Goal: Entertainment & Leisure: Consume media (video, audio)

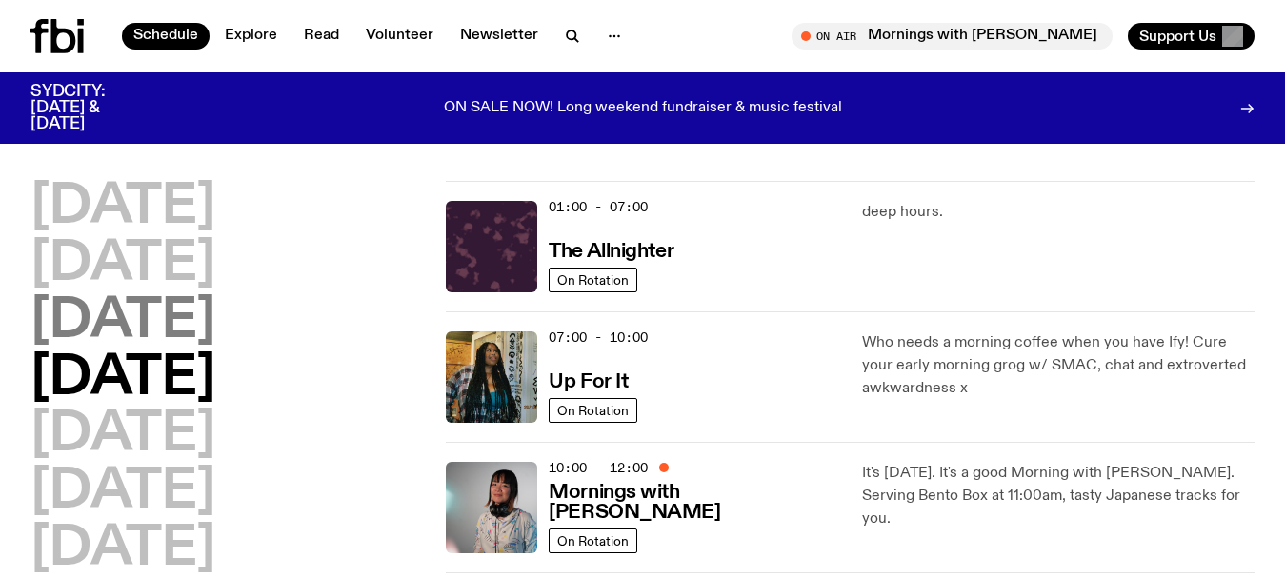
click at [61, 318] on h2 "[DATE]" at bounding box center [122, 321] width 185 height 53
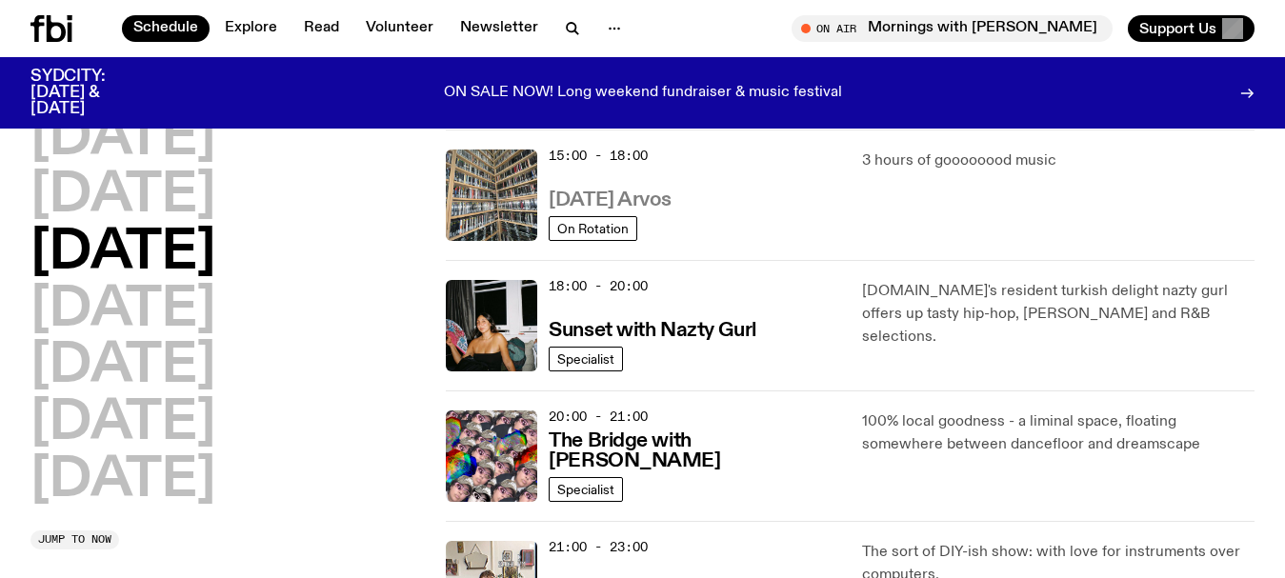
scroll to position [720, 0]
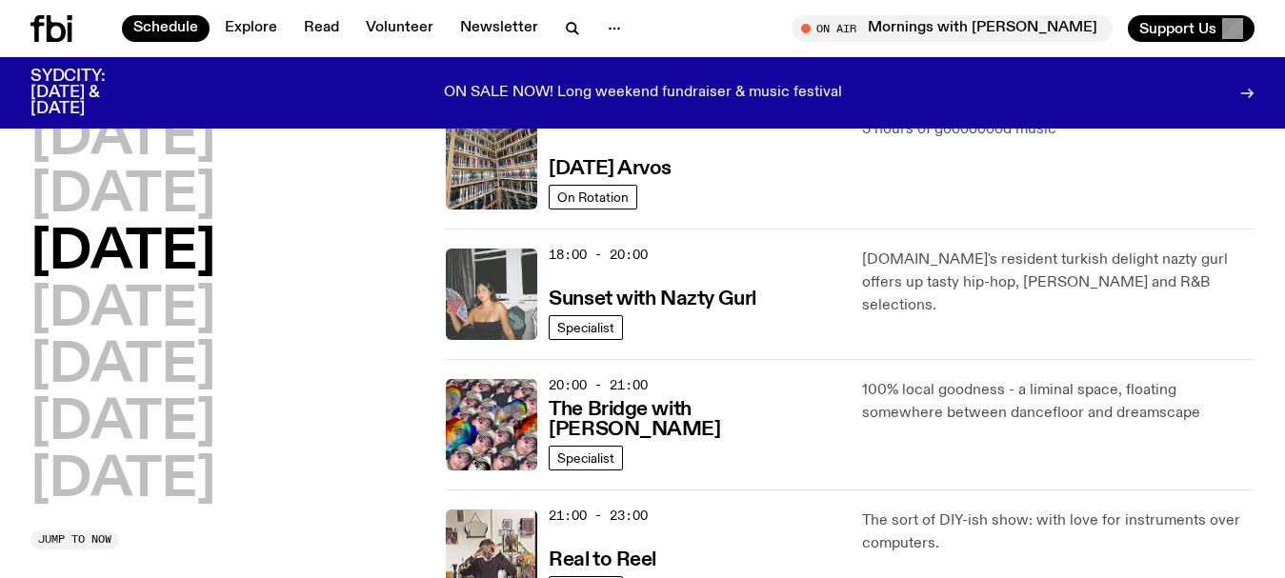
click at [506, 257] on img at bounding box center [491, 294] width 91 height 91
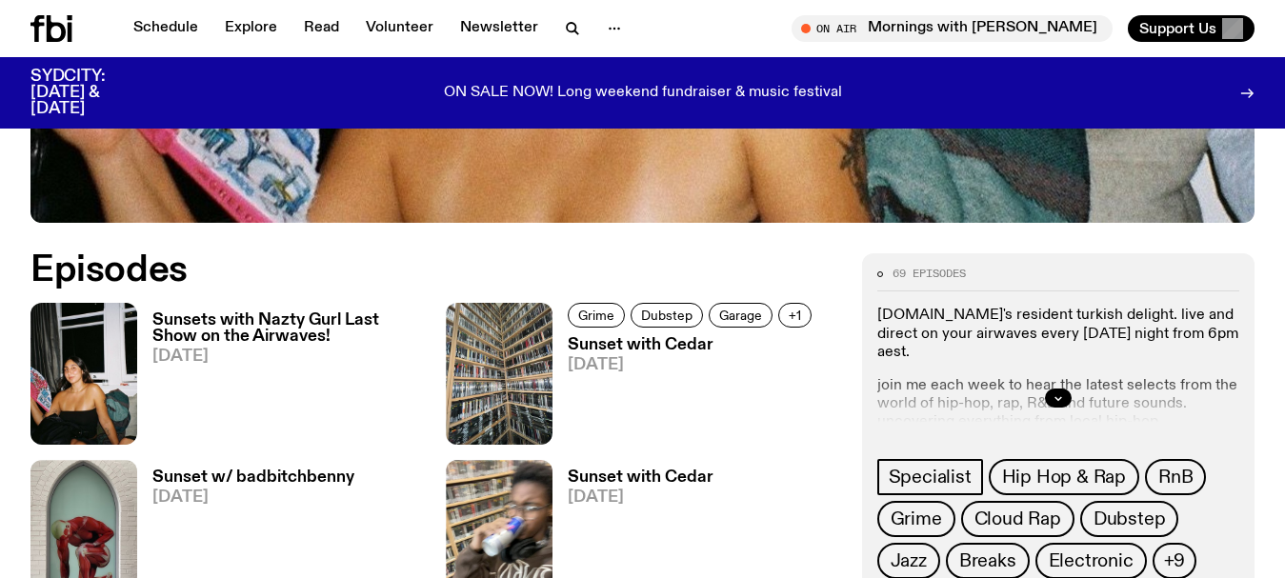
scroll to position [849, 0]
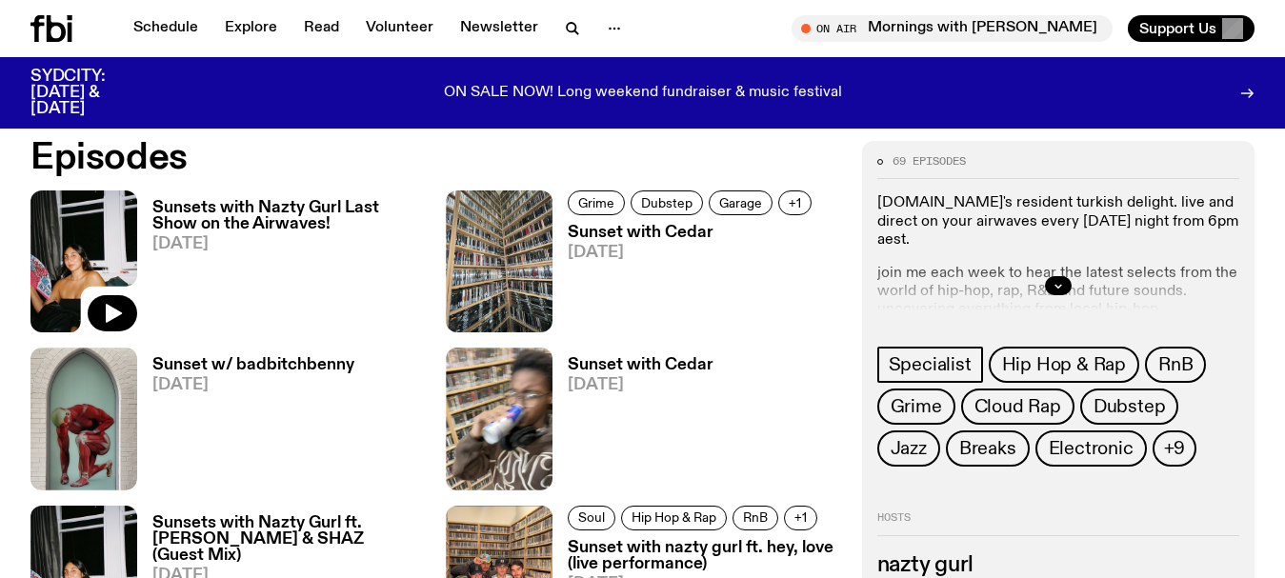
click at [92, 242] on img at bounding box center [83, 262] width 107 height 142
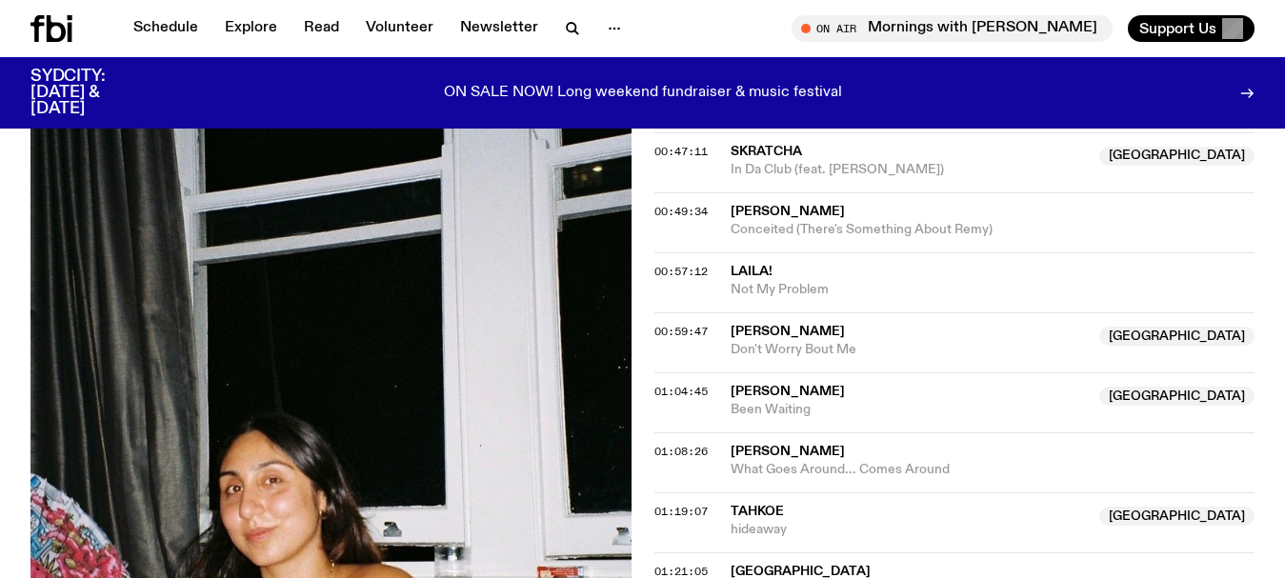
scroll to position [1443, 0]
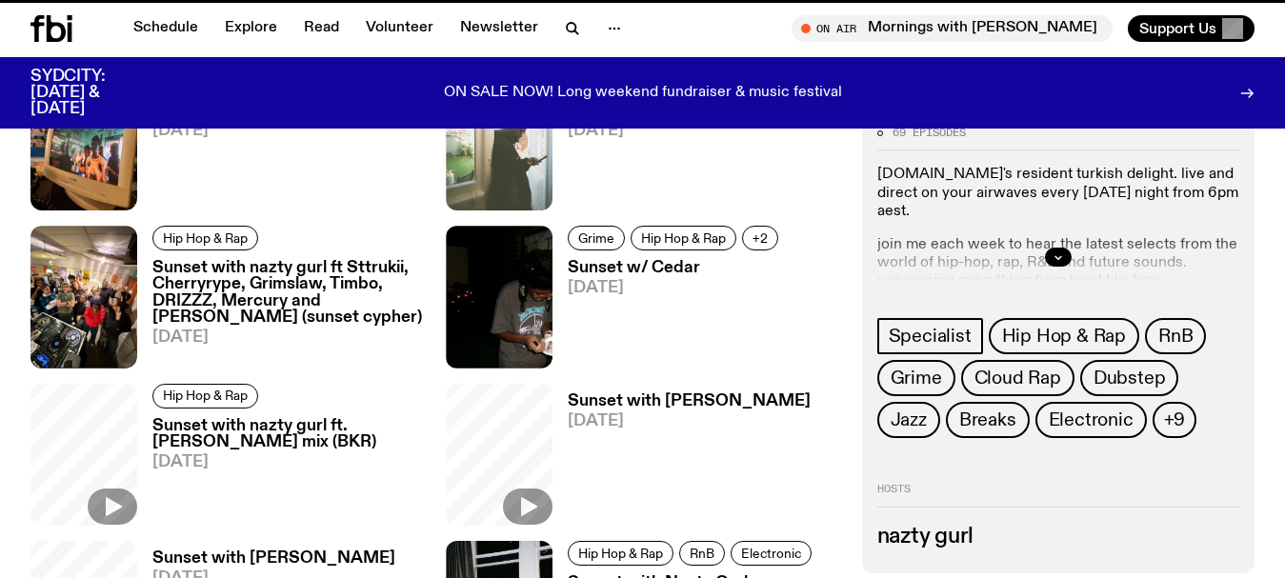
scroll to position [849, 0]
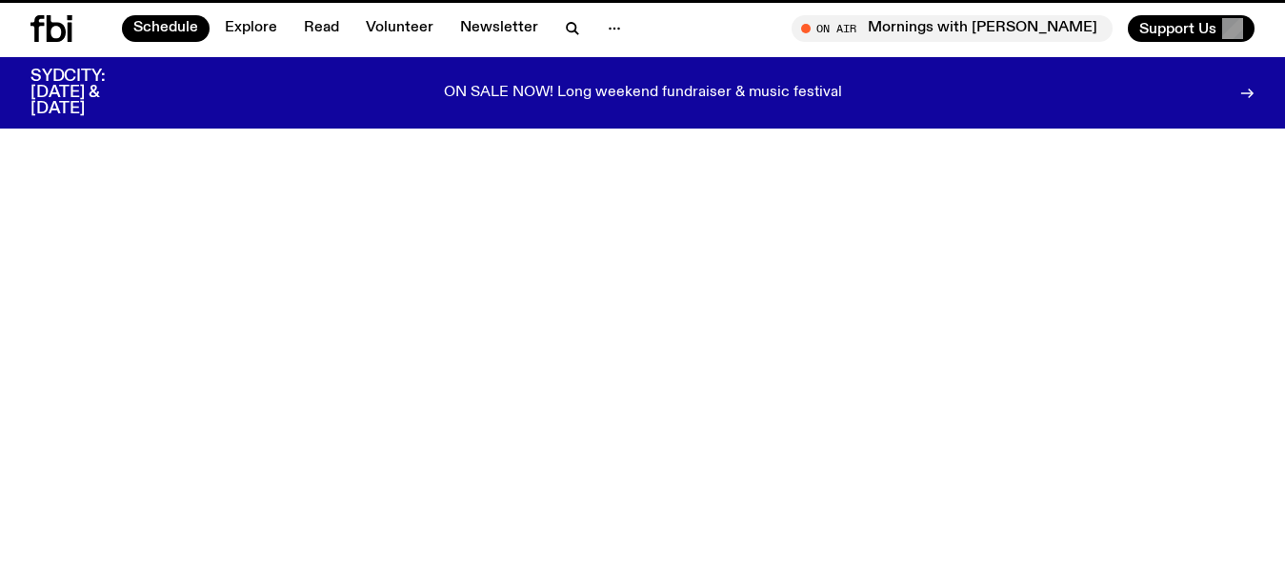
scroll to position [720, 0]
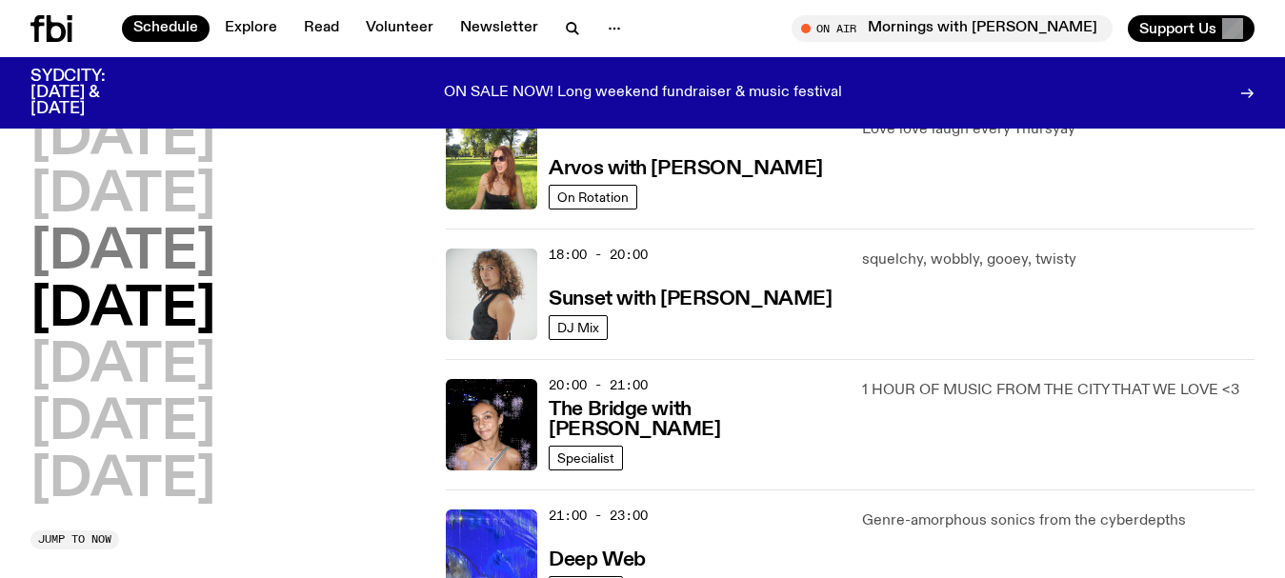
click at [162, 244] on h2 "[DATE]" at bounding box center [122, 253] width 185 height 53
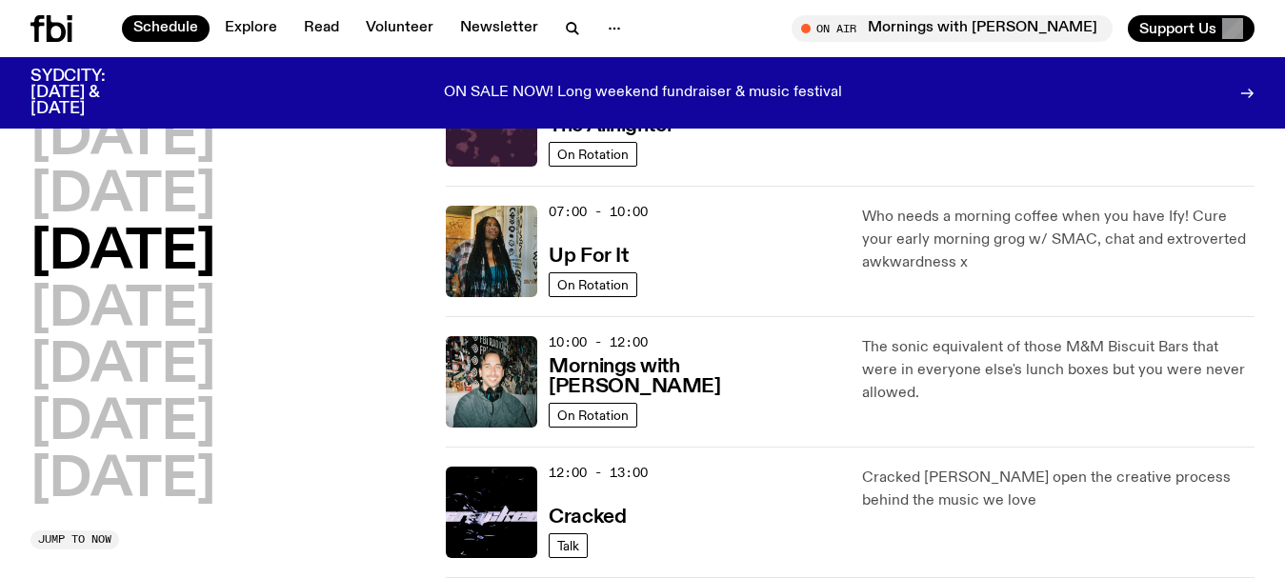
scroll to position [53, 0]
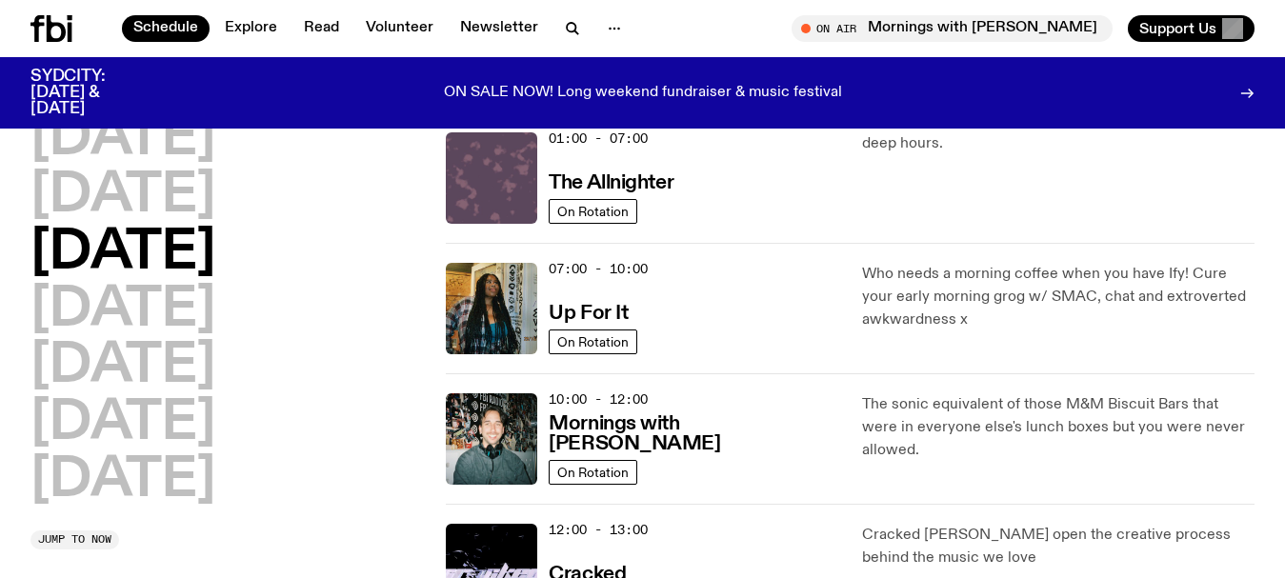
click at [513, 170] on img at bounding box center [491, 177] width 91 height 91
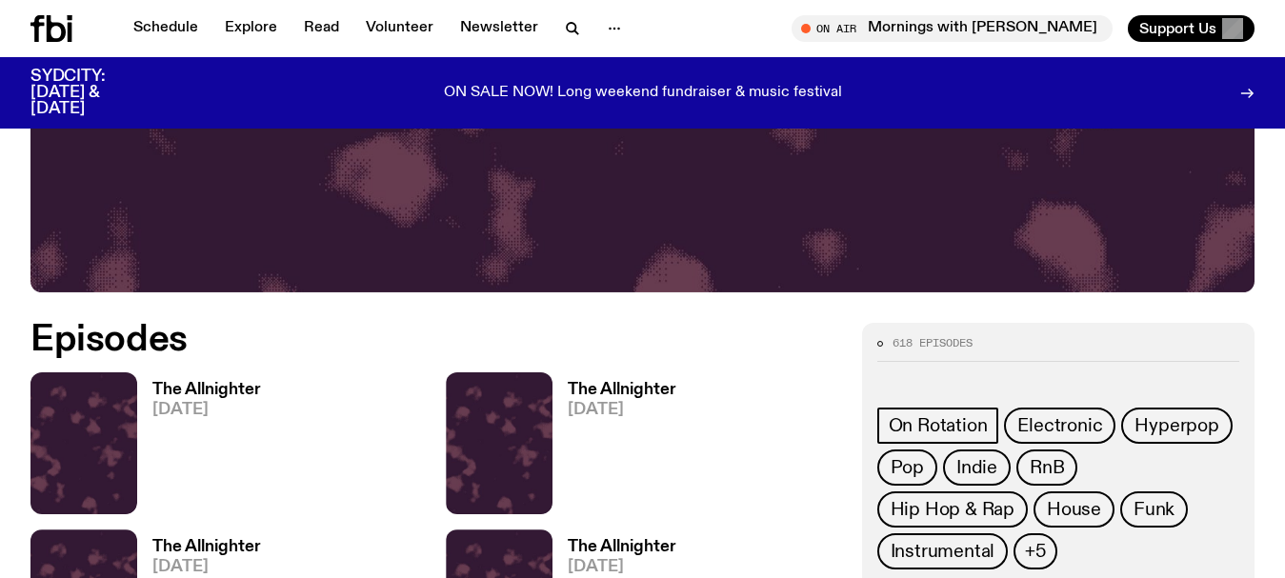
scroll to position [851, 0]
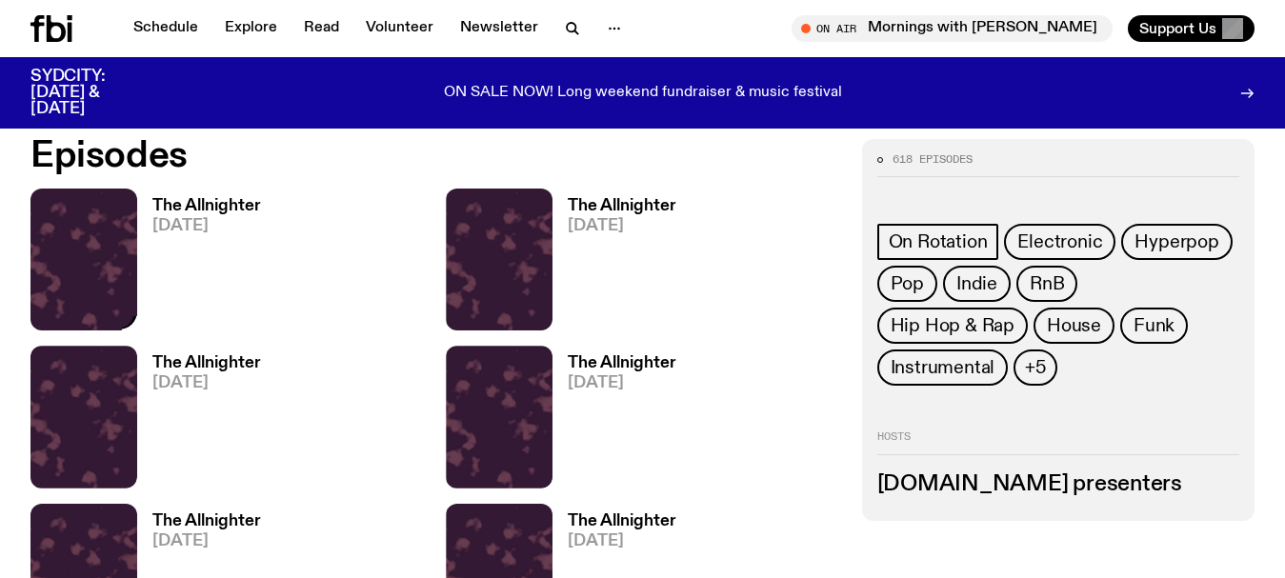
click at [99, 226] on img at bounding box center [83, 260] width 107 height 142
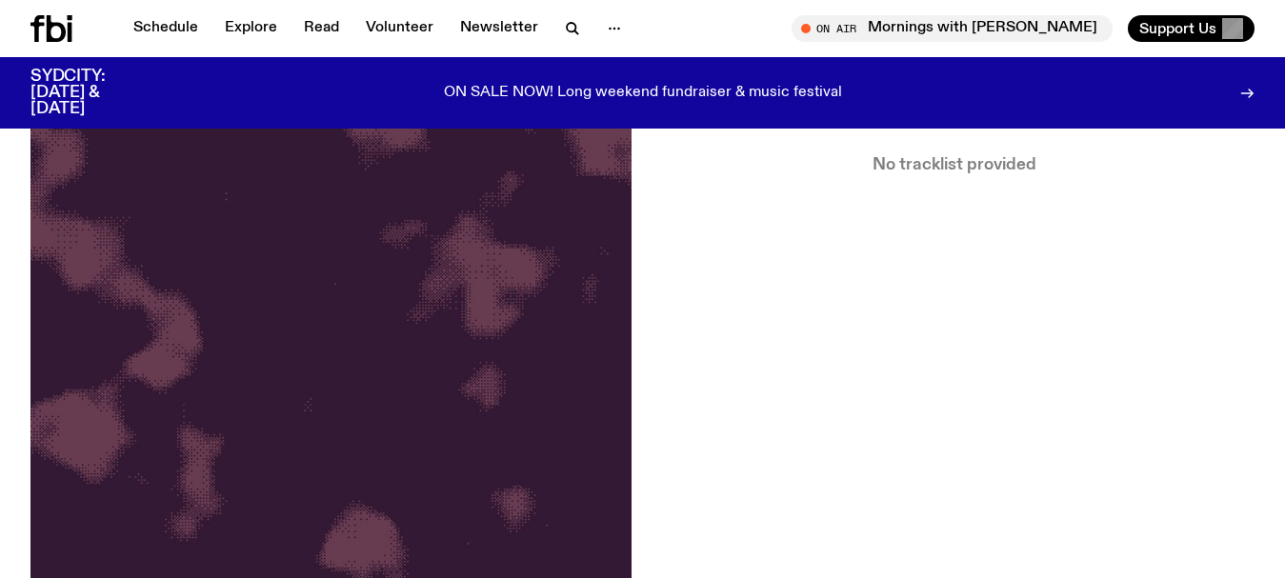
scroll to position [565, 0]
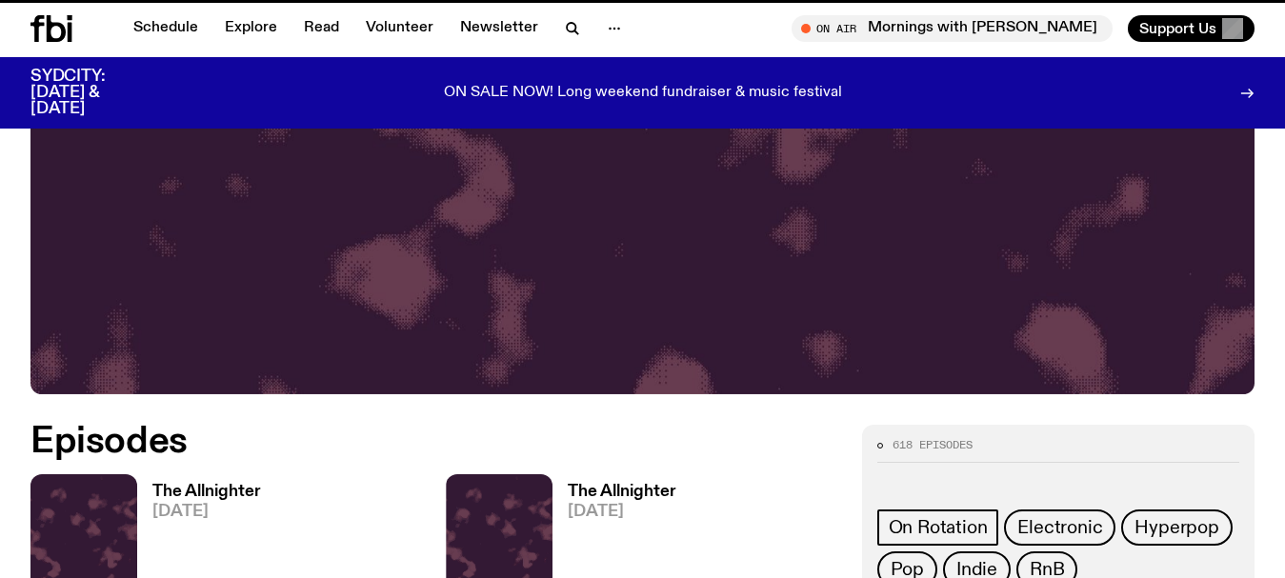
scroll to position [851, 0]
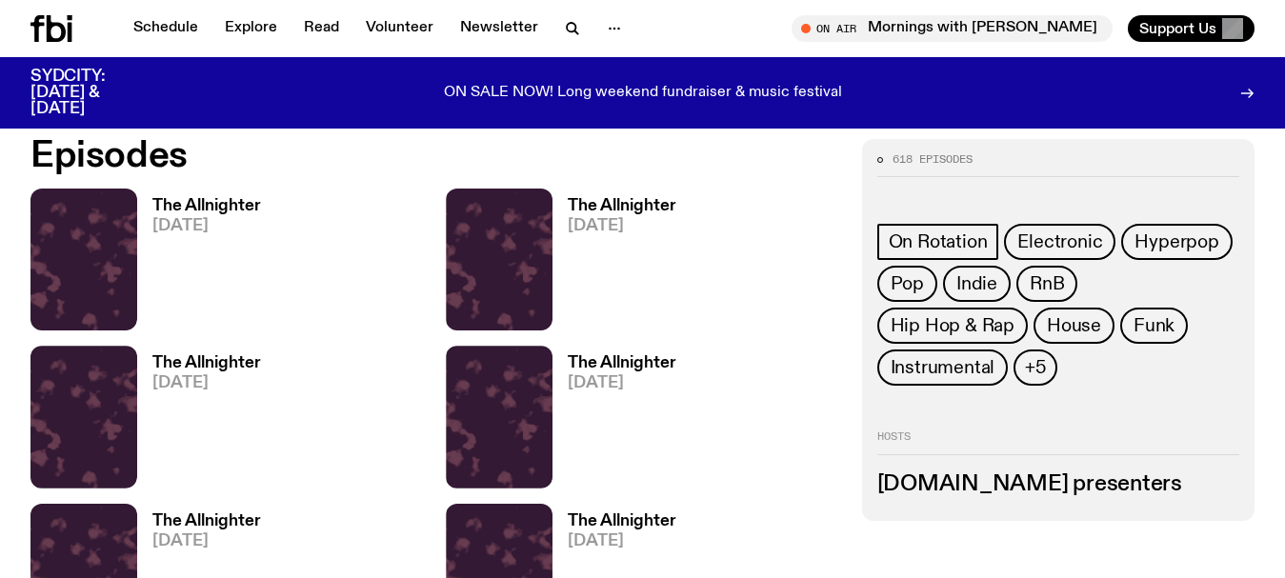
click at [566, 22] on icon "button" at bounding box center [572, 28] width 23 height 23
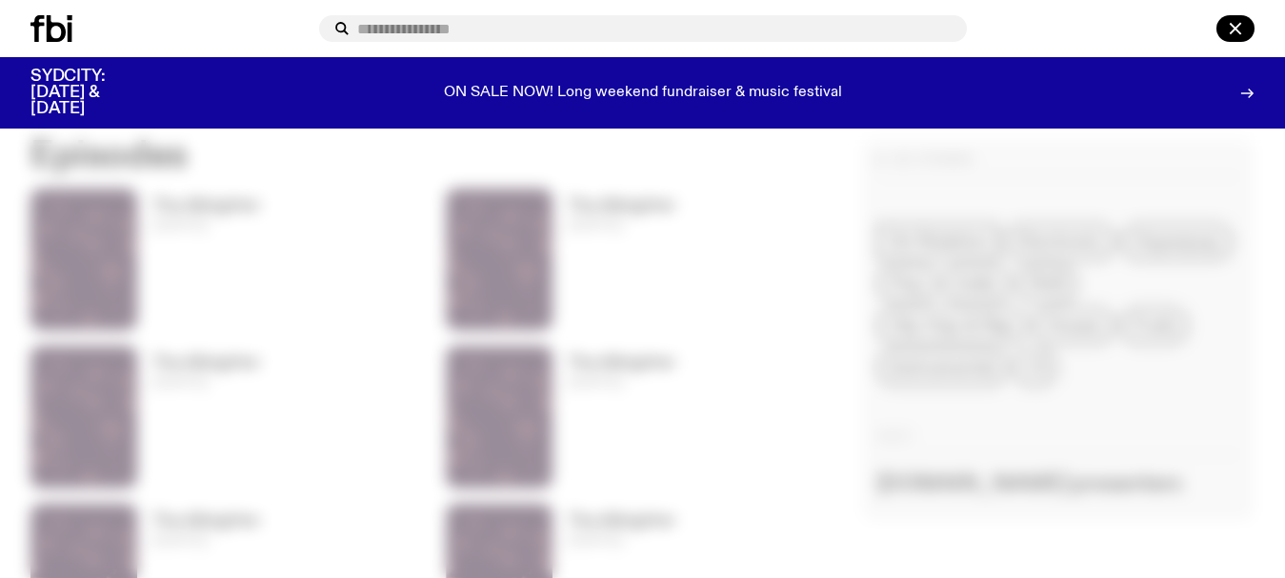
click at [414, 29] on input "text" at bounding box center [654, 29] width 594 height 16
type input "****"
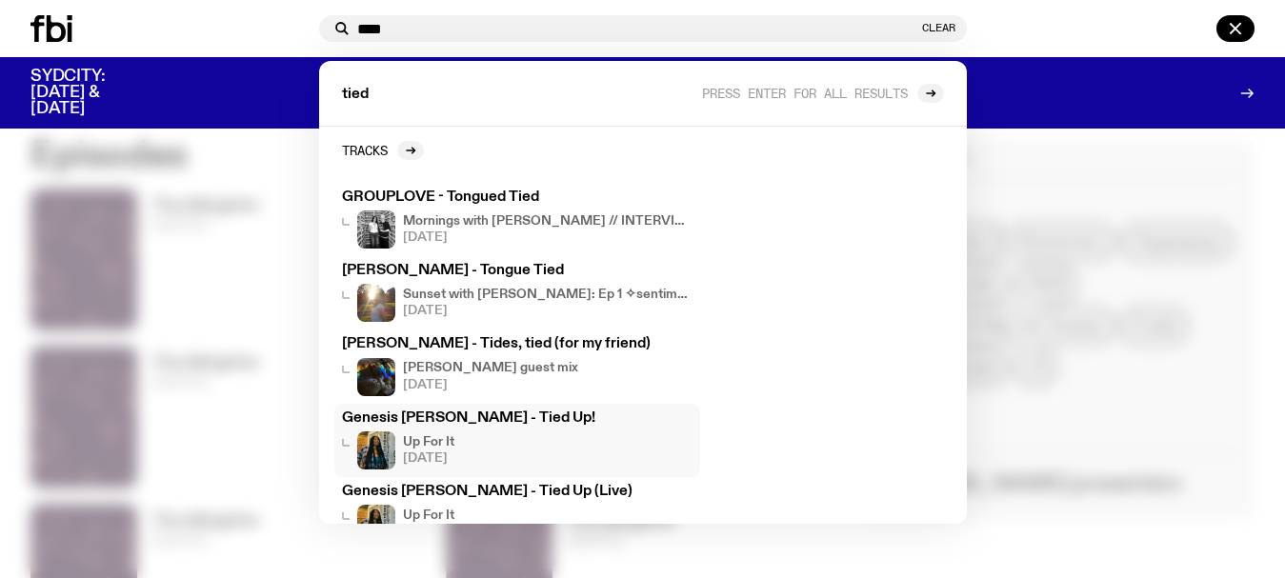
scroll to position [0, 0]
